Goal: Find specific page/section: Find specific page/section

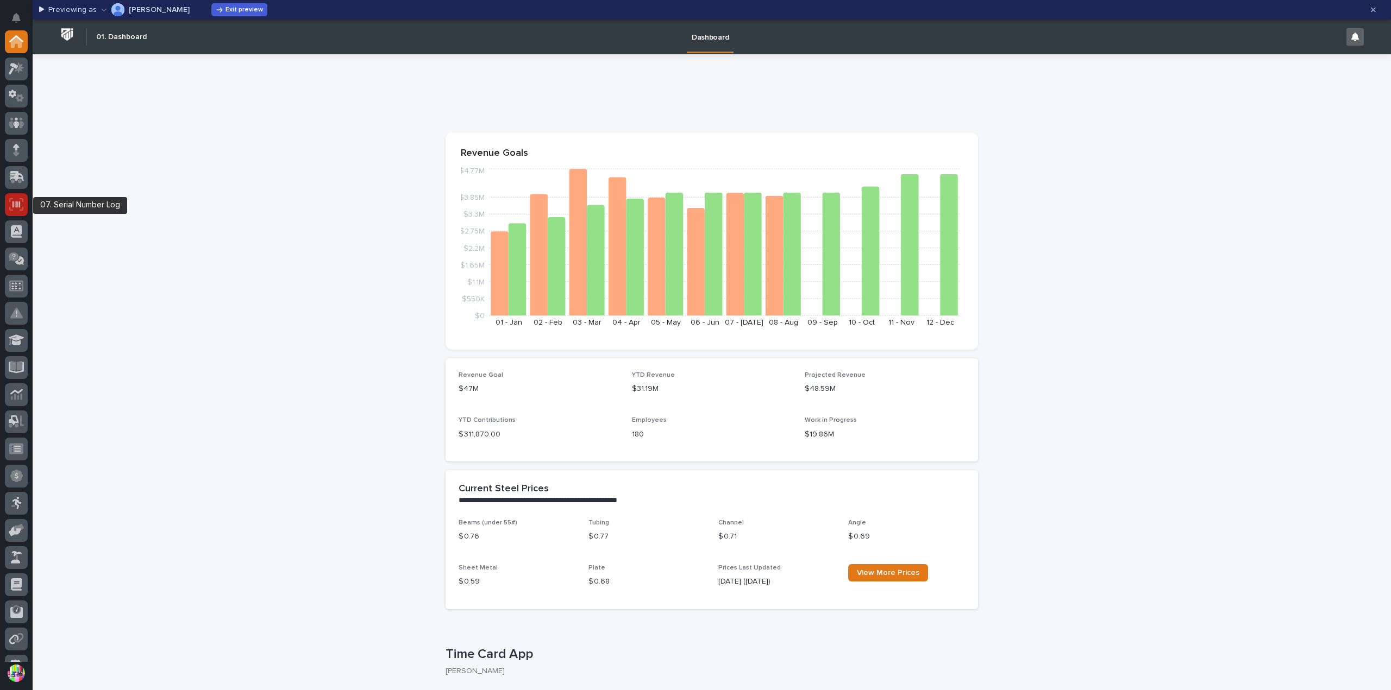
click at [11, 204] on icon at bounding box center [16, 204] width 14 height 12
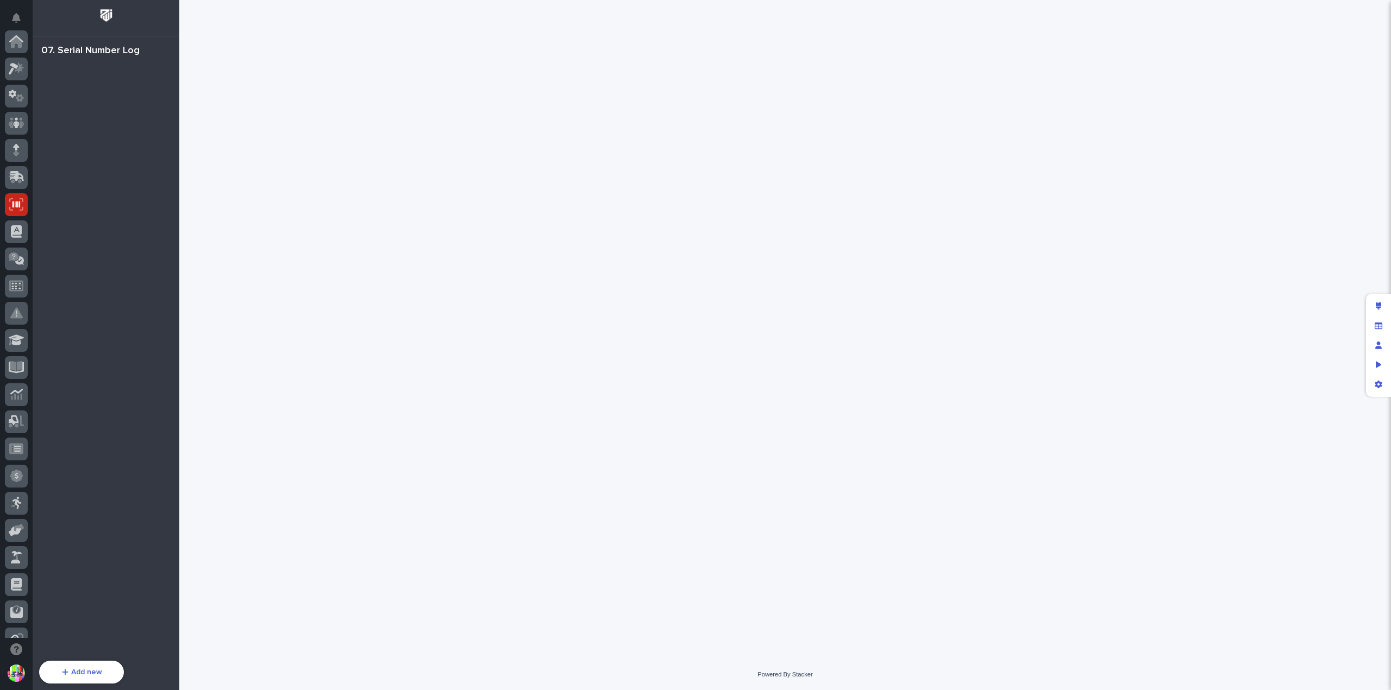
scroll to position [163, 0]
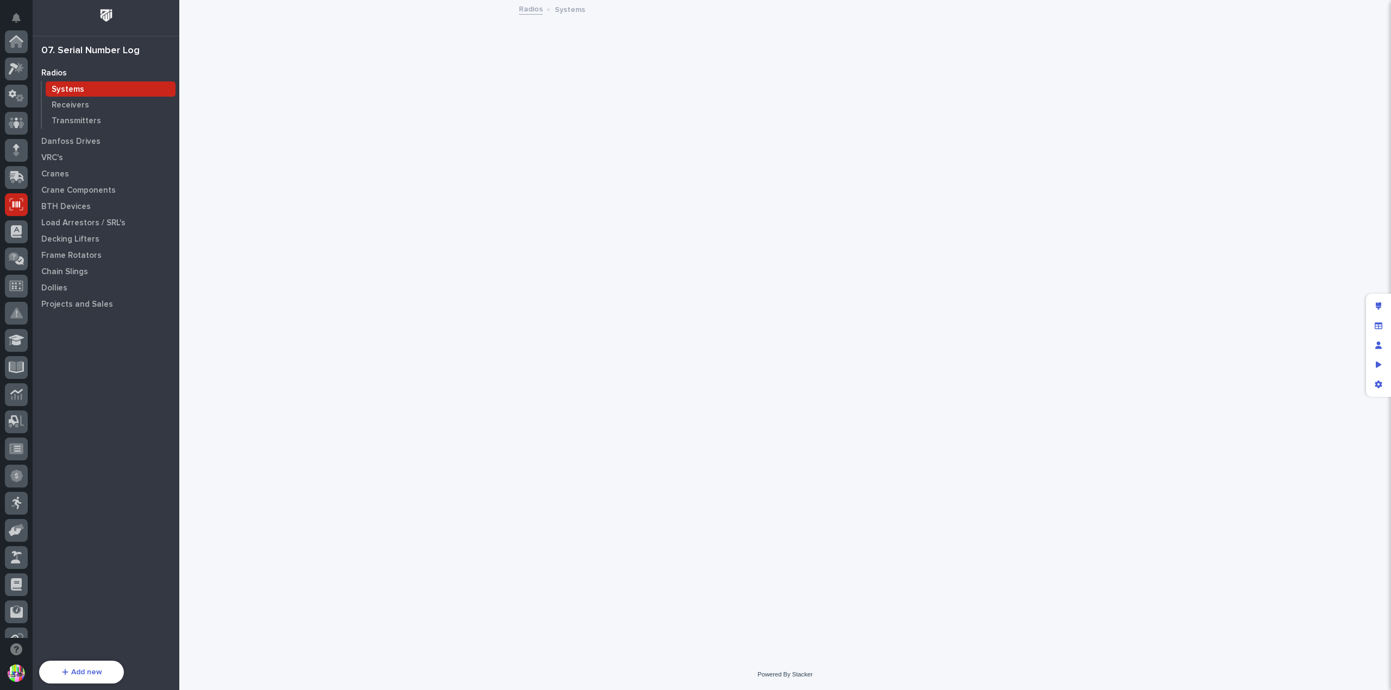
scroll to position [163, 0]
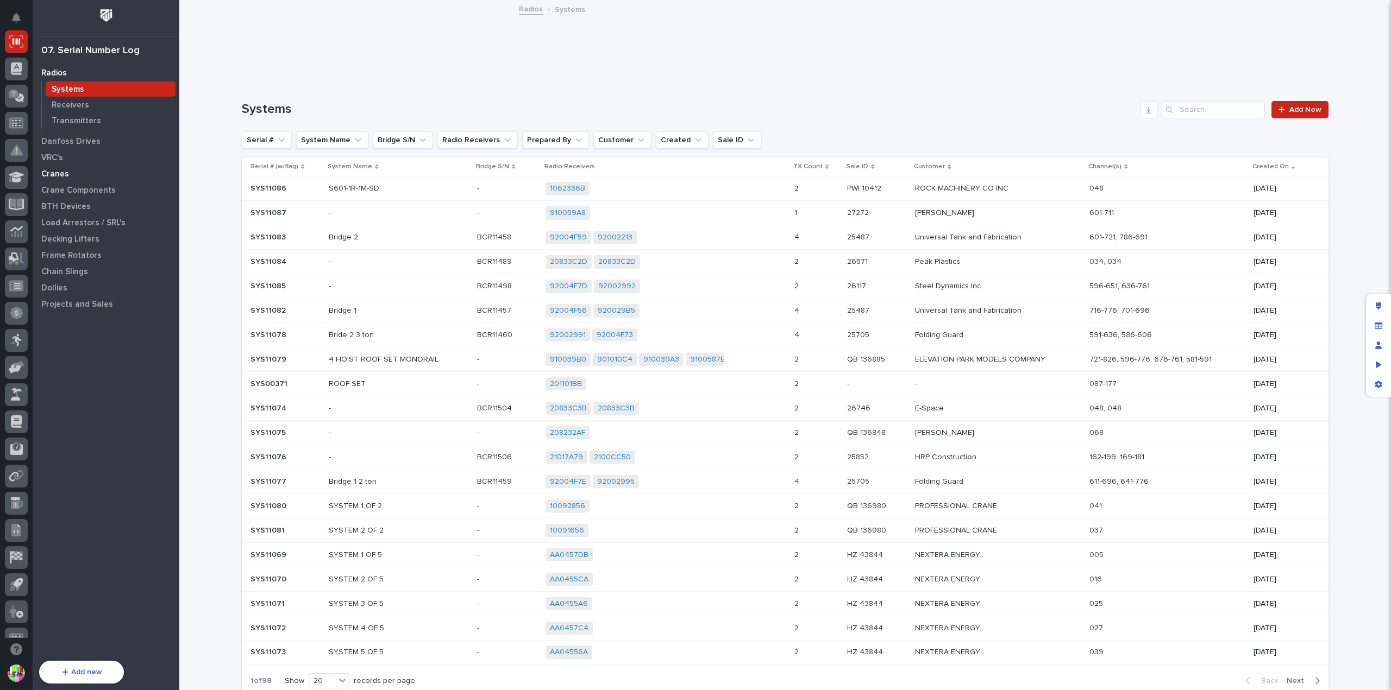
click at [60, 169] on p "Cranes" at bounding box center [55, 174] width 28 height 10
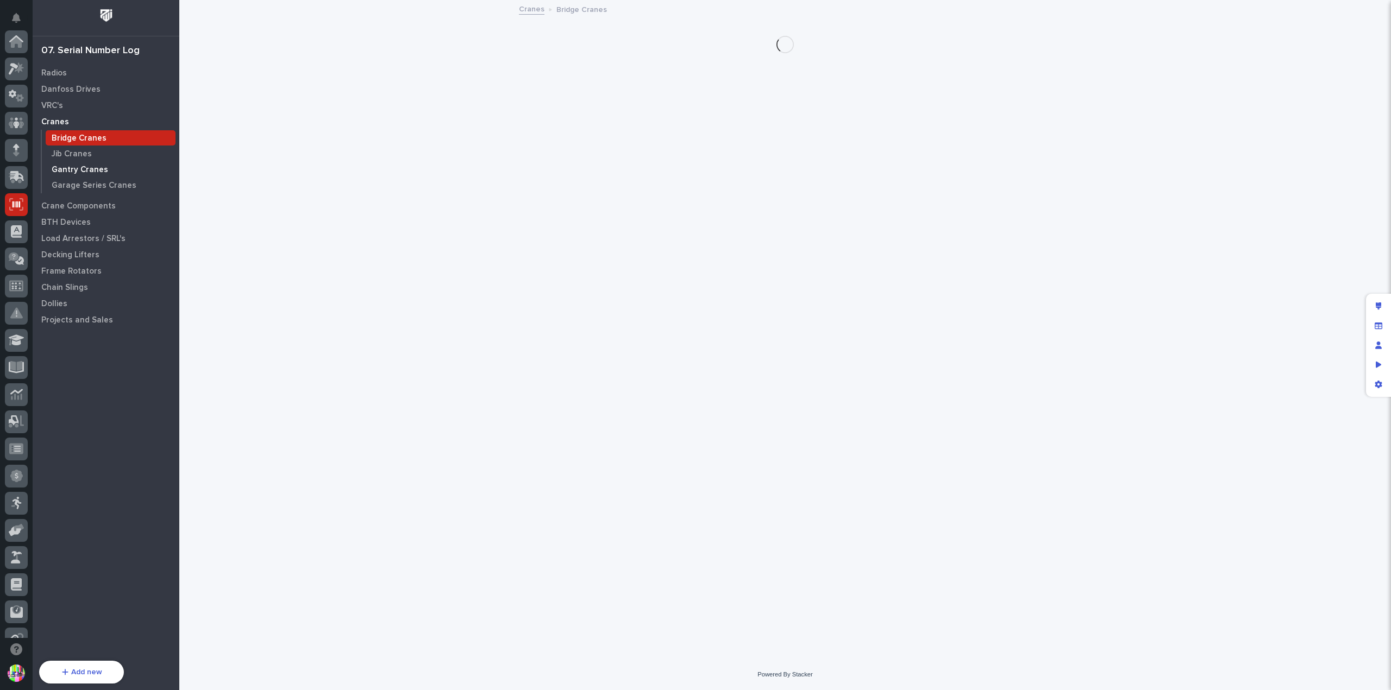
scroll to position [163, 0]
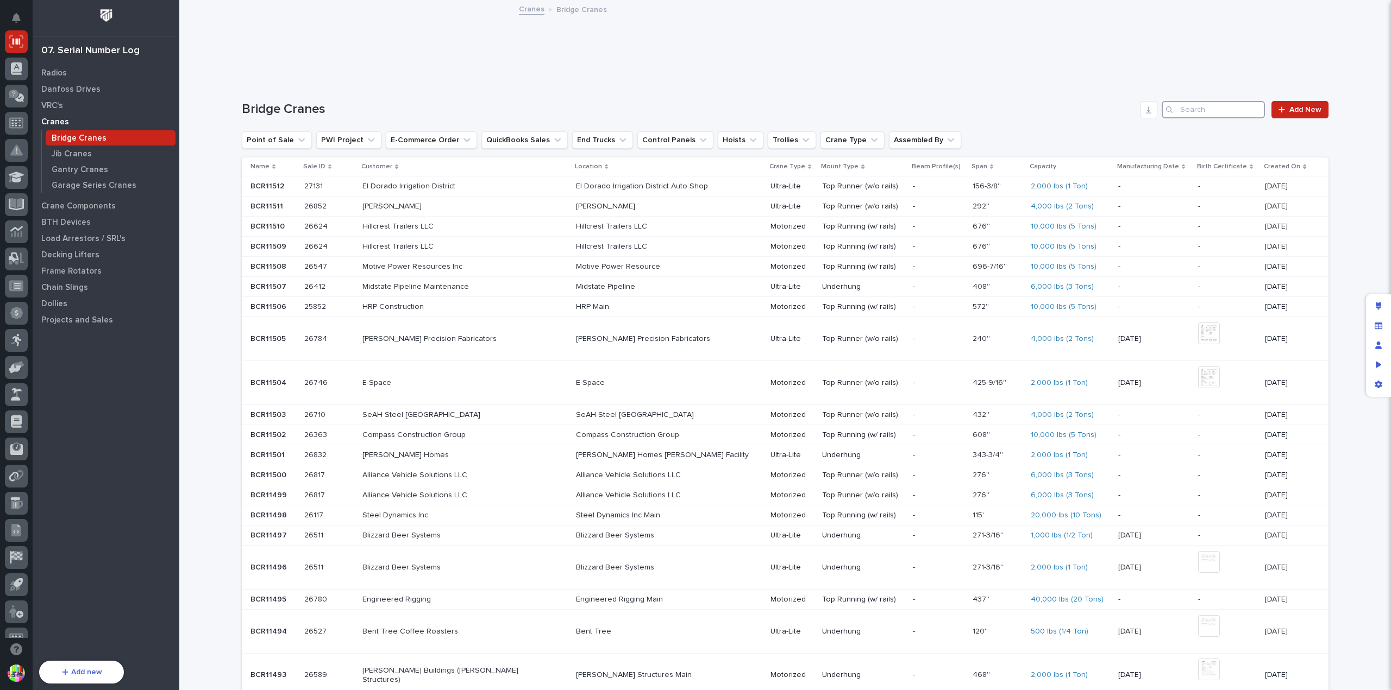
click at [1222, 112] on input "Search" at bounding box center [1212, 109] width 103 height 17
click at [1191, 106] on input "Search" at bounding box center [1212, 109] width 103 height 17
click at [1218, 115] on input "Search" at bounding box center [1212, 109] width 103 height 17
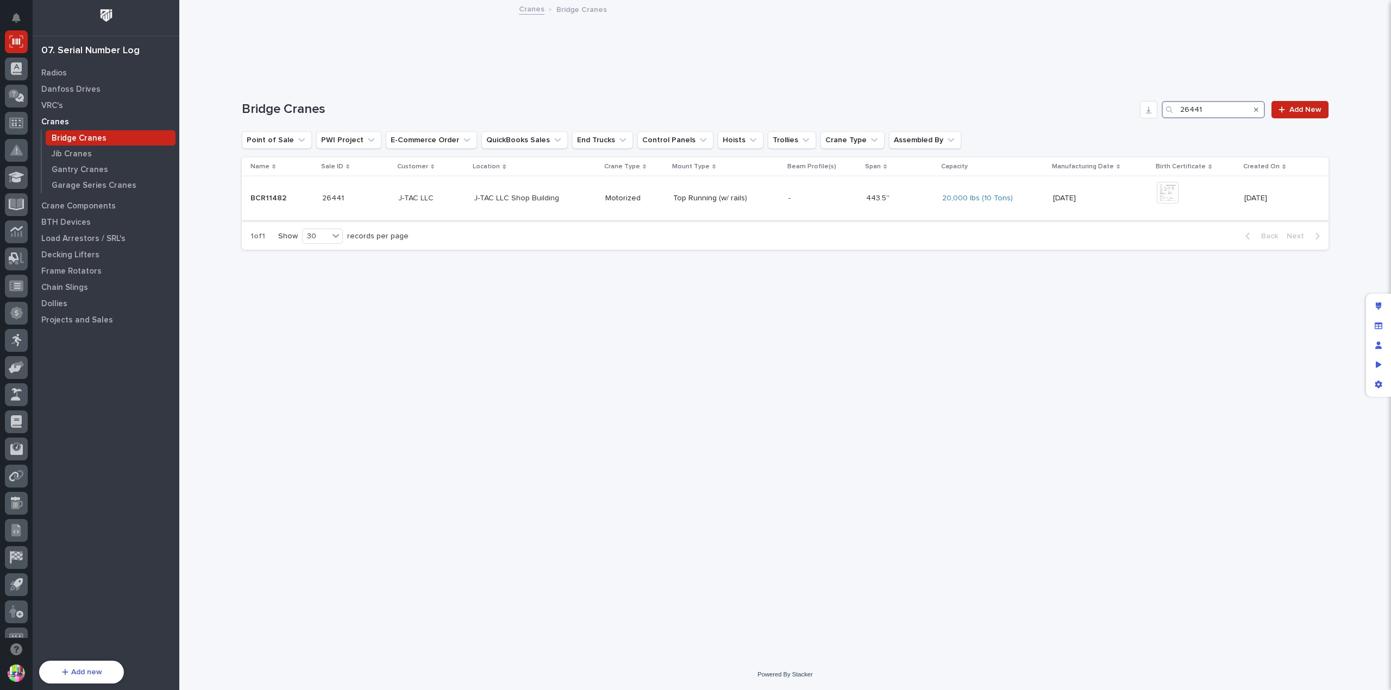
type input "26441"
click at [262, 196] on p "BCR11482" at bounding box center [269, 197] width 38 height 11
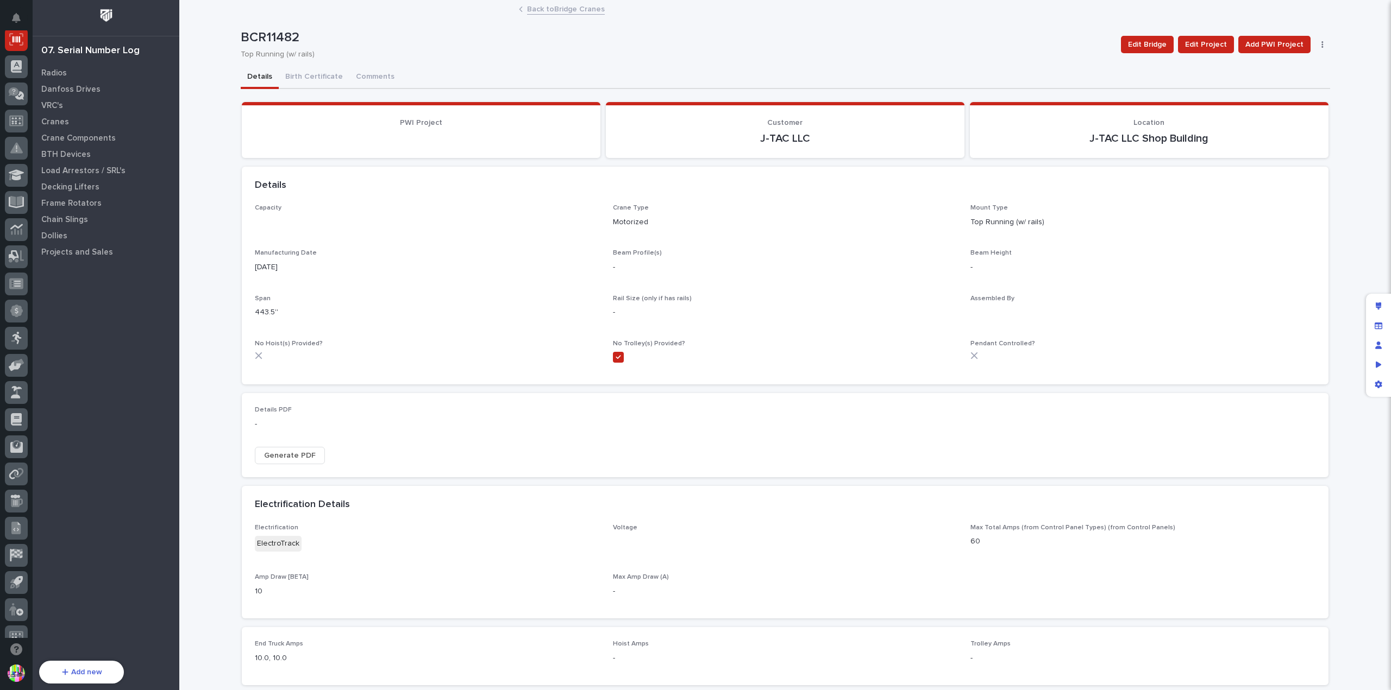
scroll to position [163, 0]
click at [315, 82] on button "Birth Certificate" at bounding box center [314, 77] width 71 height 23
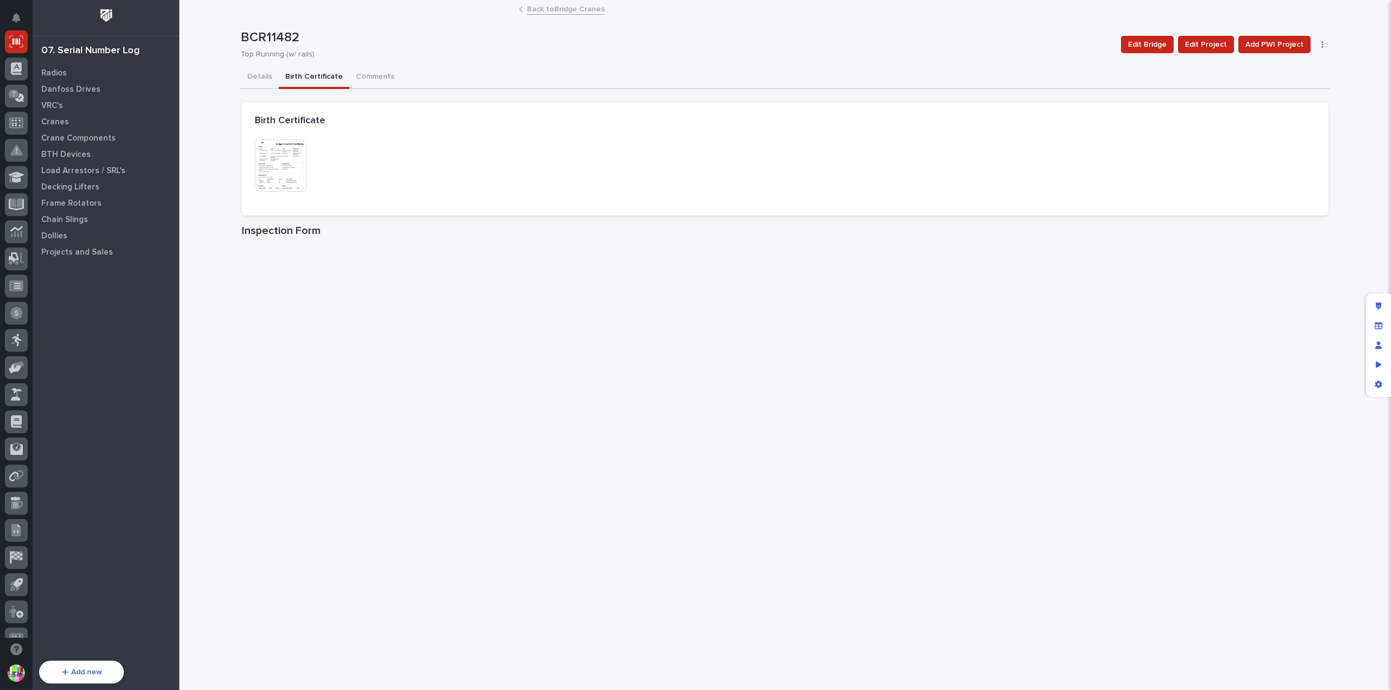
click at [285, 173] on img at bounding box center [281, 166] width 52 height 52
